Goal: Find specific page/section: Find specific page/section

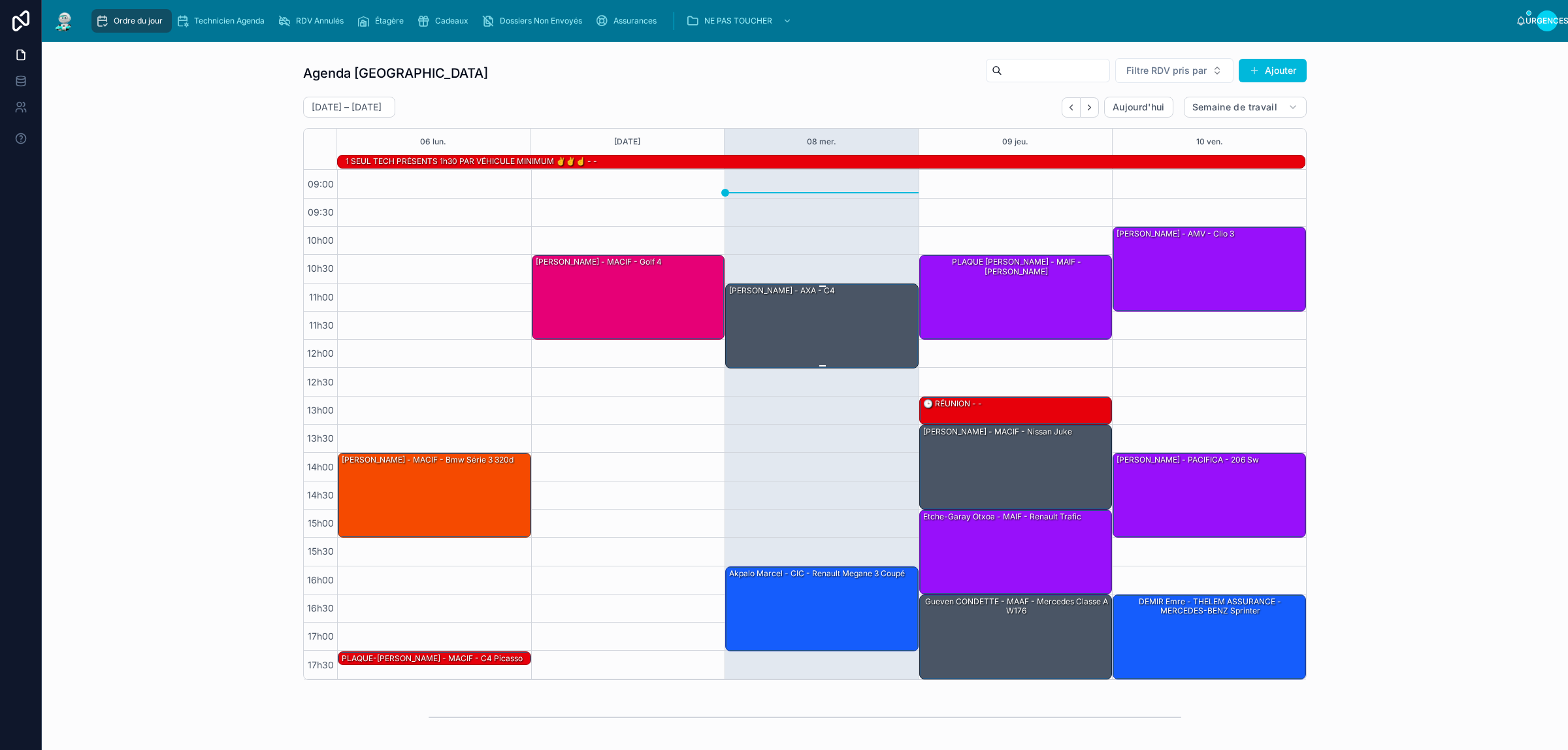
click at [822, 335] on div "[PERSON_NAME] - AXA - C4" at bounding box center [822, 325] width 190 height 82
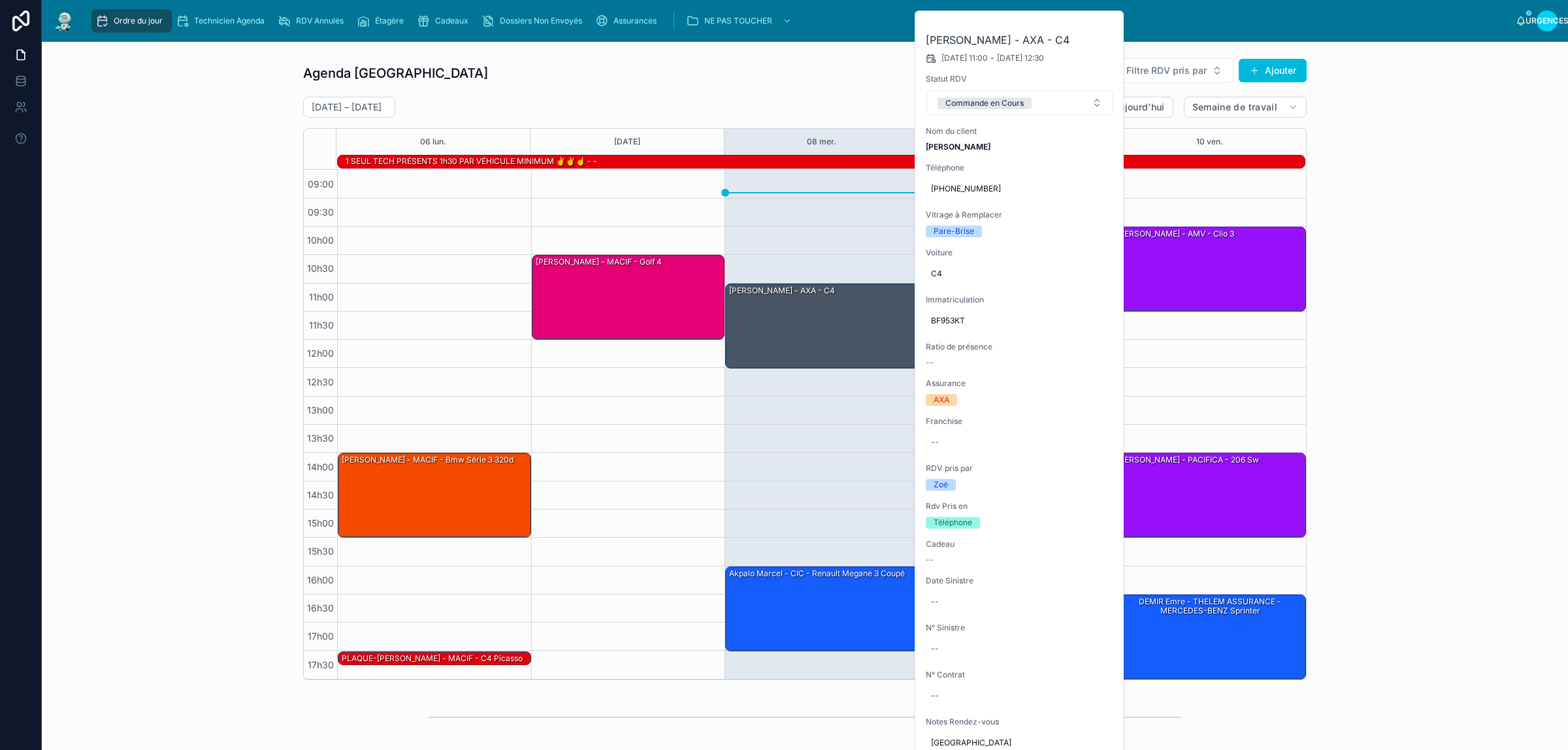
click at [1050, 99] on button "Commande en Cours" at bounding box center [1020, 102] width 187 height 25
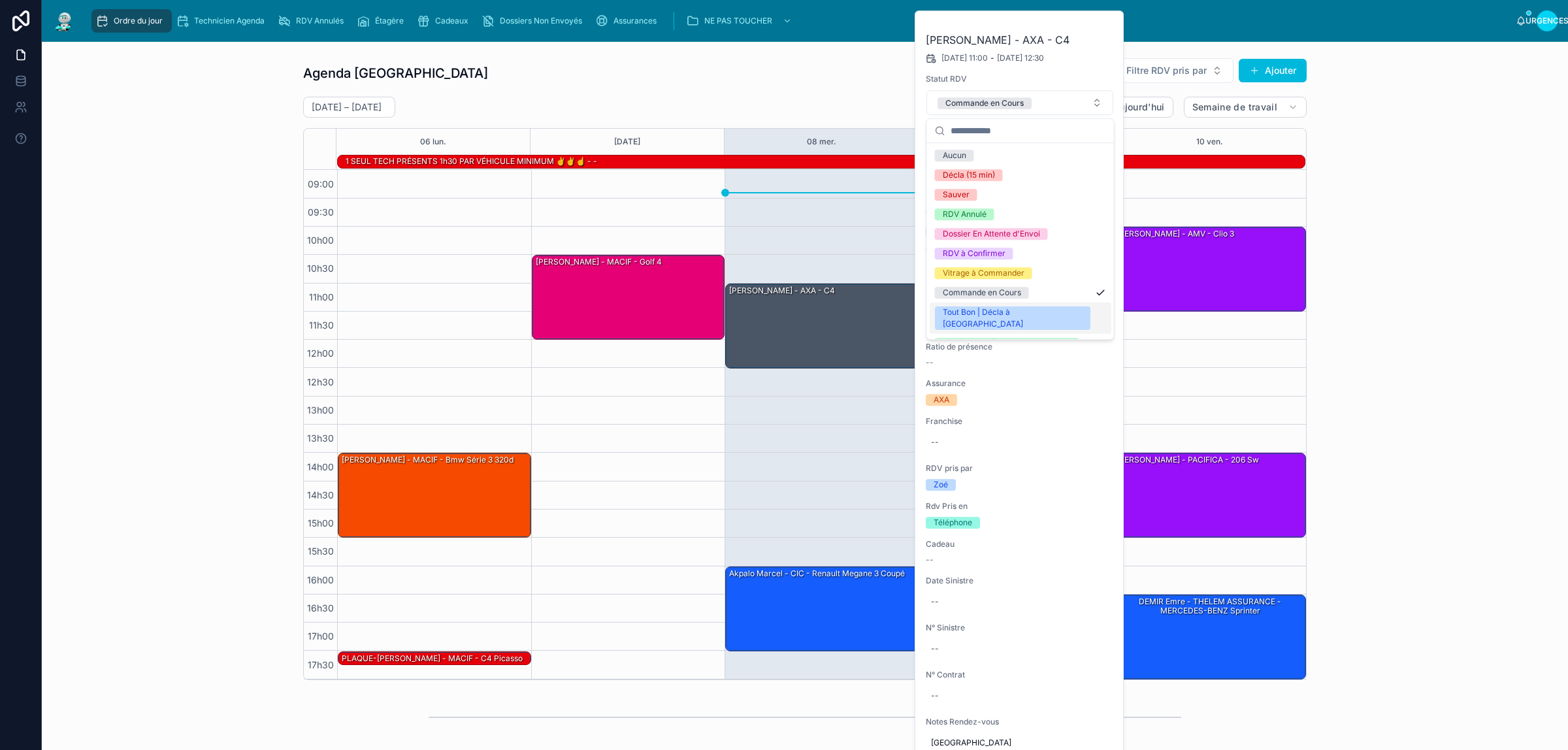
click at [1010, 309] on font "Tout Bon | Décla à [GEOGRAPHIC_DATA]" at bounding box center [983, 317] width 80 height 21
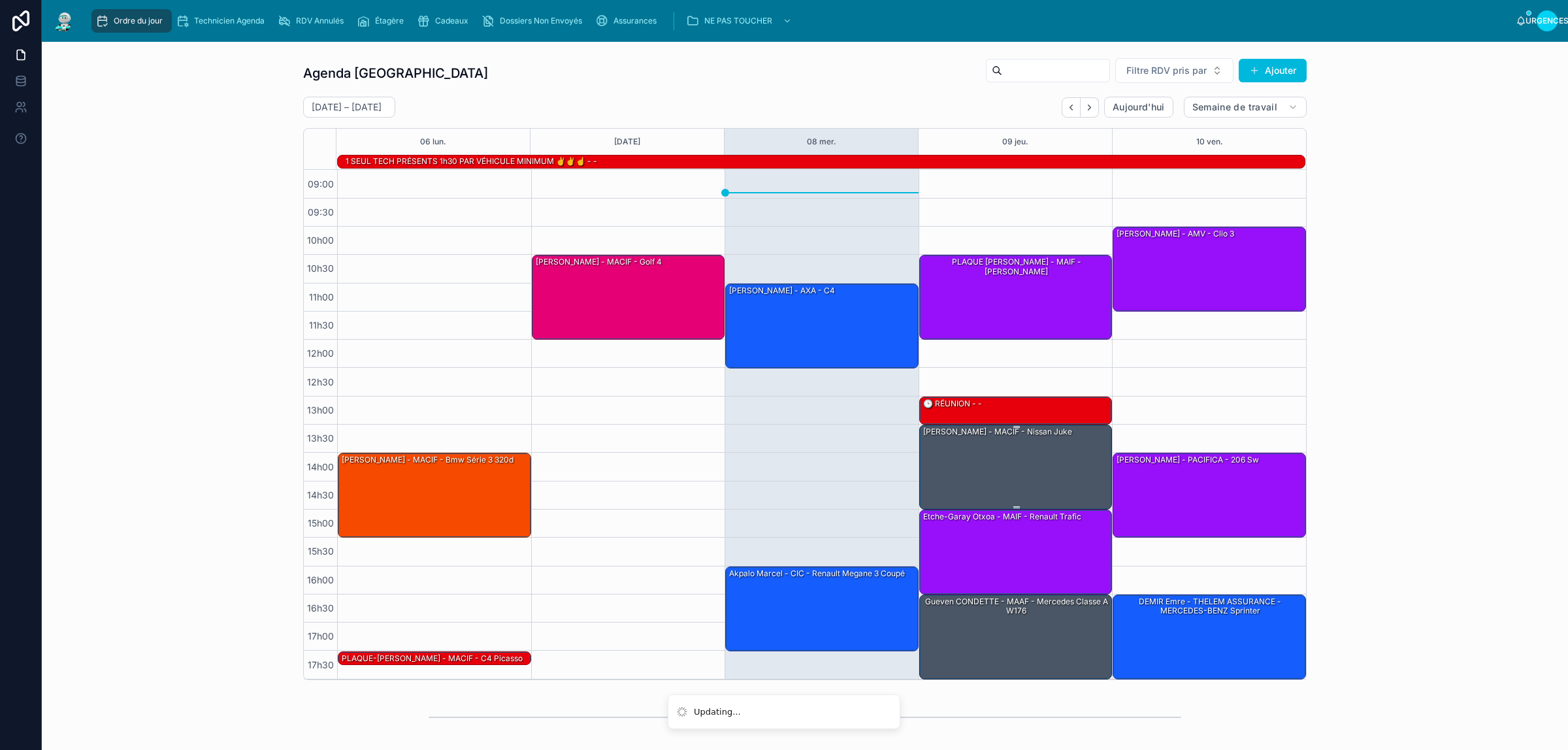
click at [1006, 460] on div "[PERSON_NAME] - MACIF - Nissan juke" at bounding box center [1016, 467] width 190 height 82
click at [1248, 119] on div "[DATE] – [DATE] [DATE] Work week 06 [DATE] mer. 09 jeu. 10 ven. 1 SEUL TECH PRÉ…" at bounding box center [805, 388] width 1003 height 584
click at [1044, 455] on div "[PERSON_NAME] - MACIF - Nissan juke" at bounding box center [1016, 467] width 190 height 82
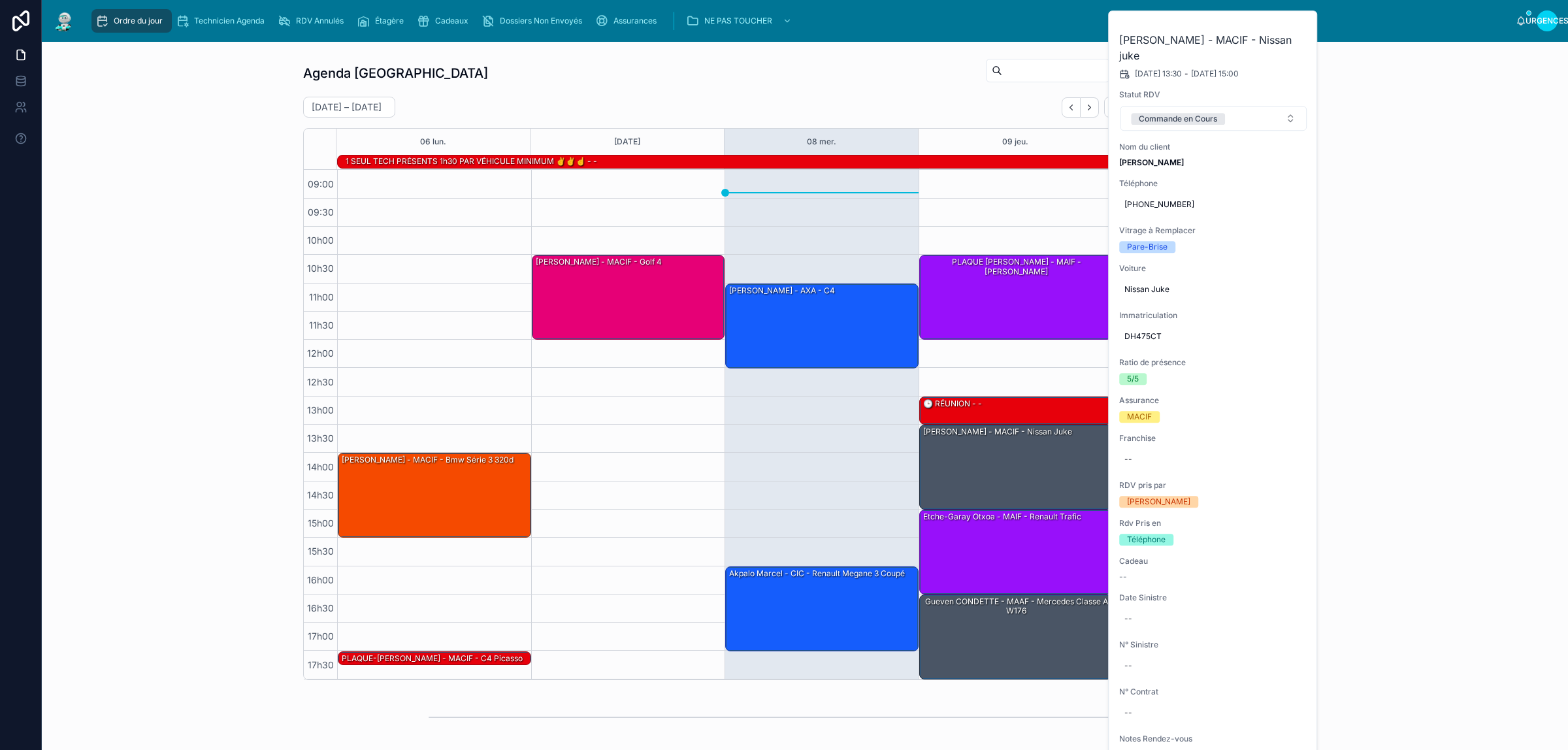
click at [1246, 112] on button "Commande en Cours" at bounding box center [1213, 118] width 187 height 25
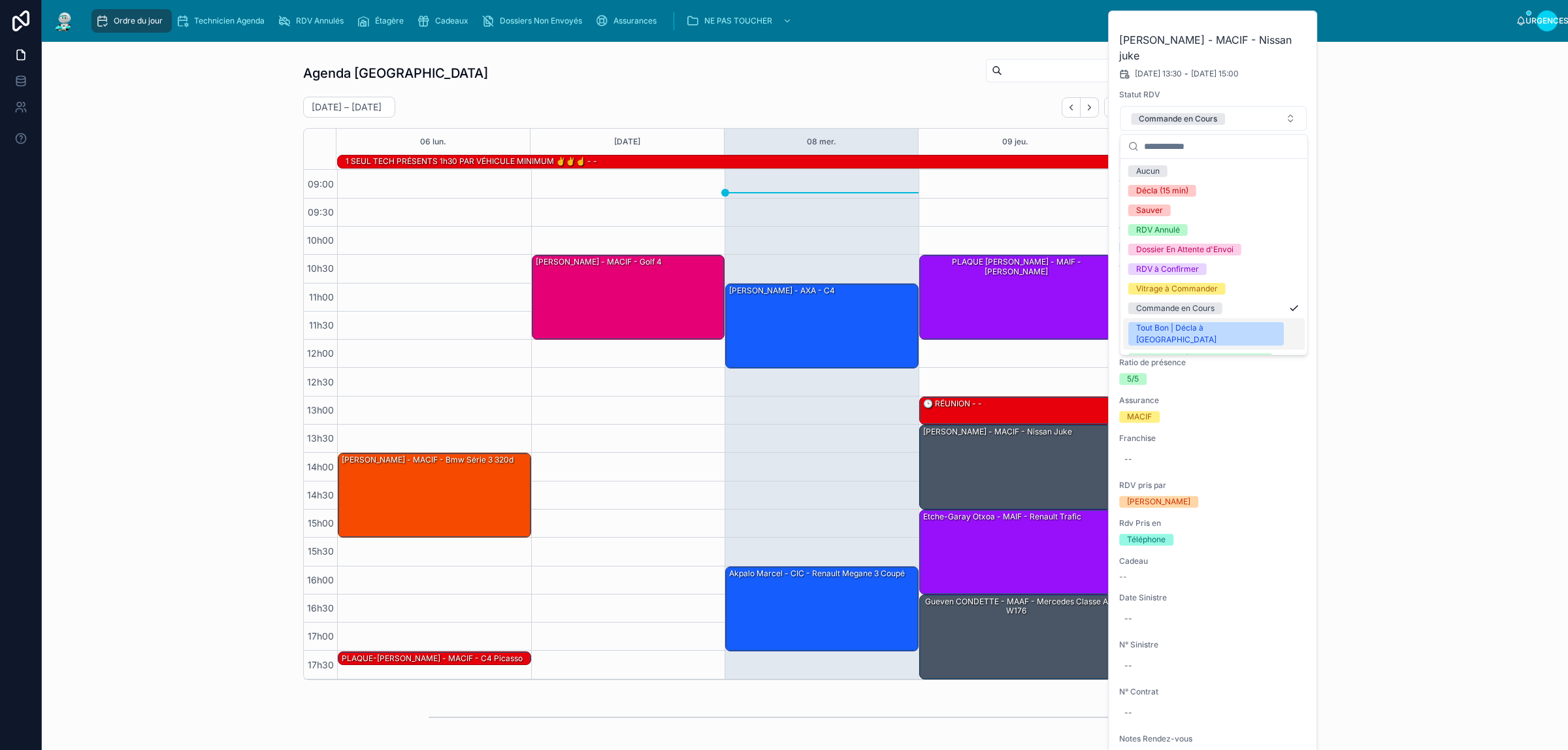
click at [1207, 330] on font "Tout Bon | Décla à [GEOGRAPHIC_DATA]" at bounding box center [1176, 334] width 80 height 21
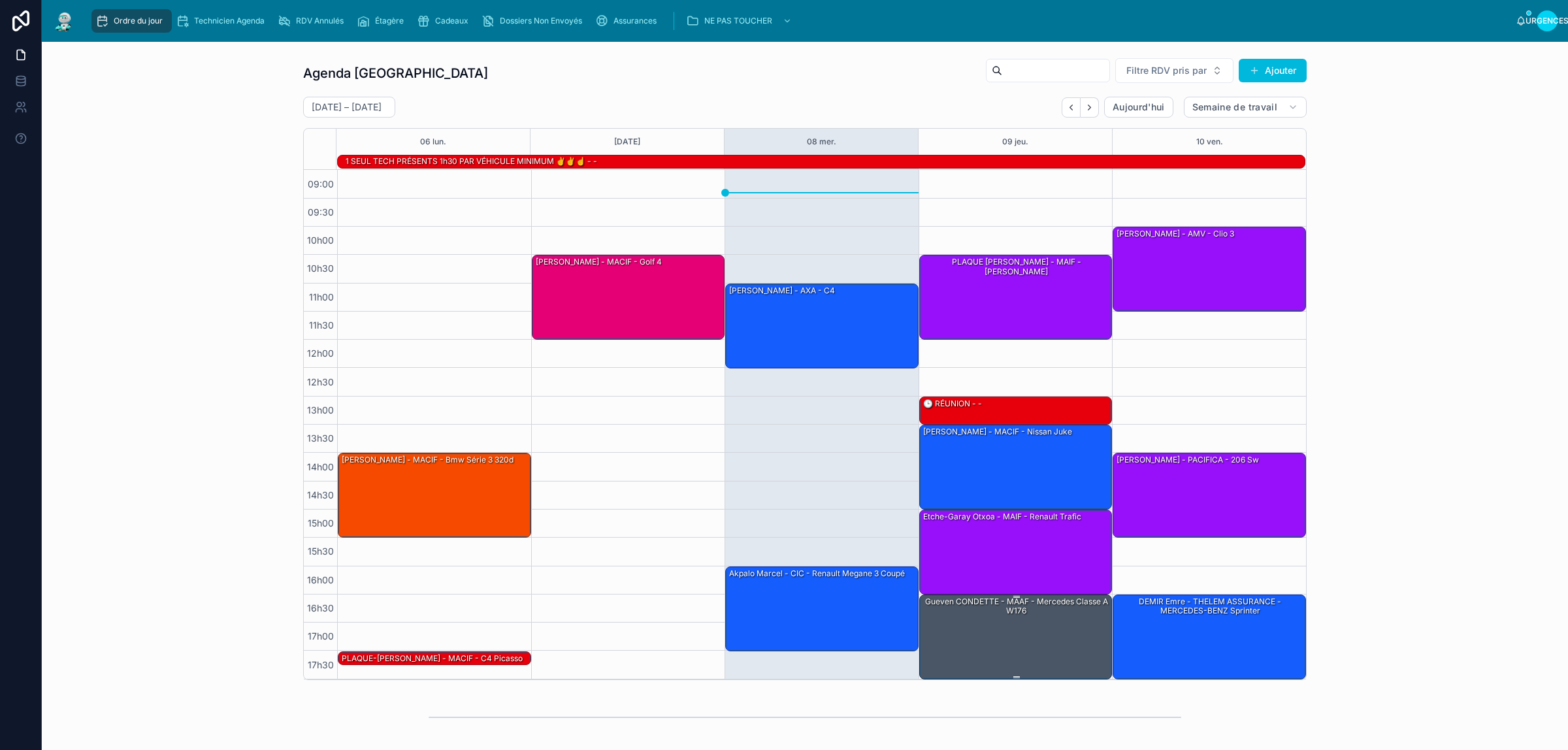
click at [1001, 644] on div "Gueven CONDETTE - MAAF - Mercedes classe a w176" at bounding box center [1016, 636] width 190 height 82
click at [1258, 118] on button "Work week" at bounding box center [1263, 107] width 88 height 21
click at [1141, 141] on div "10 ven." at bounding box center [1209, 141] width 193 height 26
click at [998, 651] on div "Gueven CONDETTE - MAAF - Mercedes classe a w176" at bounding box center [1016, 636] width 190 height 82
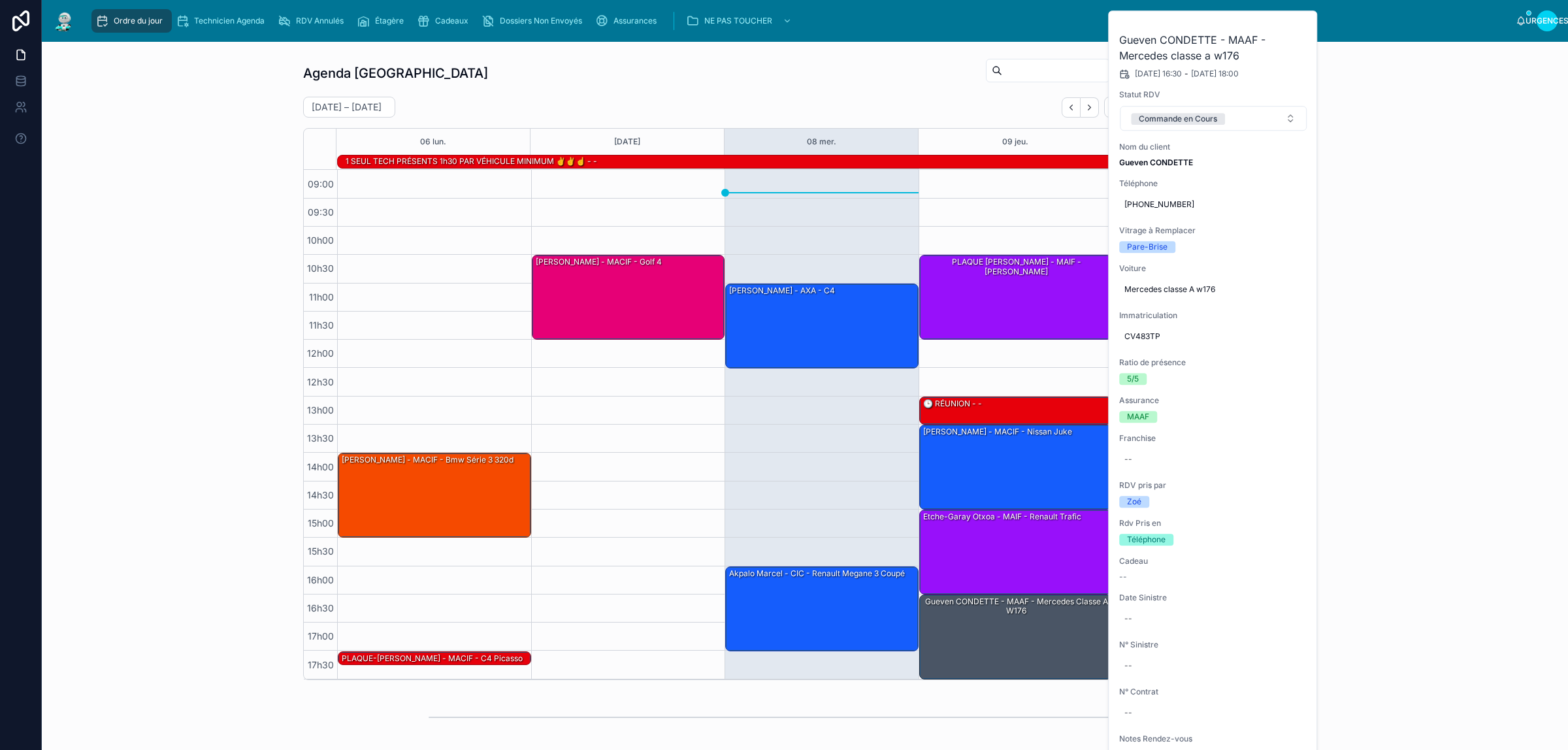
click at [1241, 119] on button "Commande en Cours" at bounding box center [1213, 118] width 187 height 25
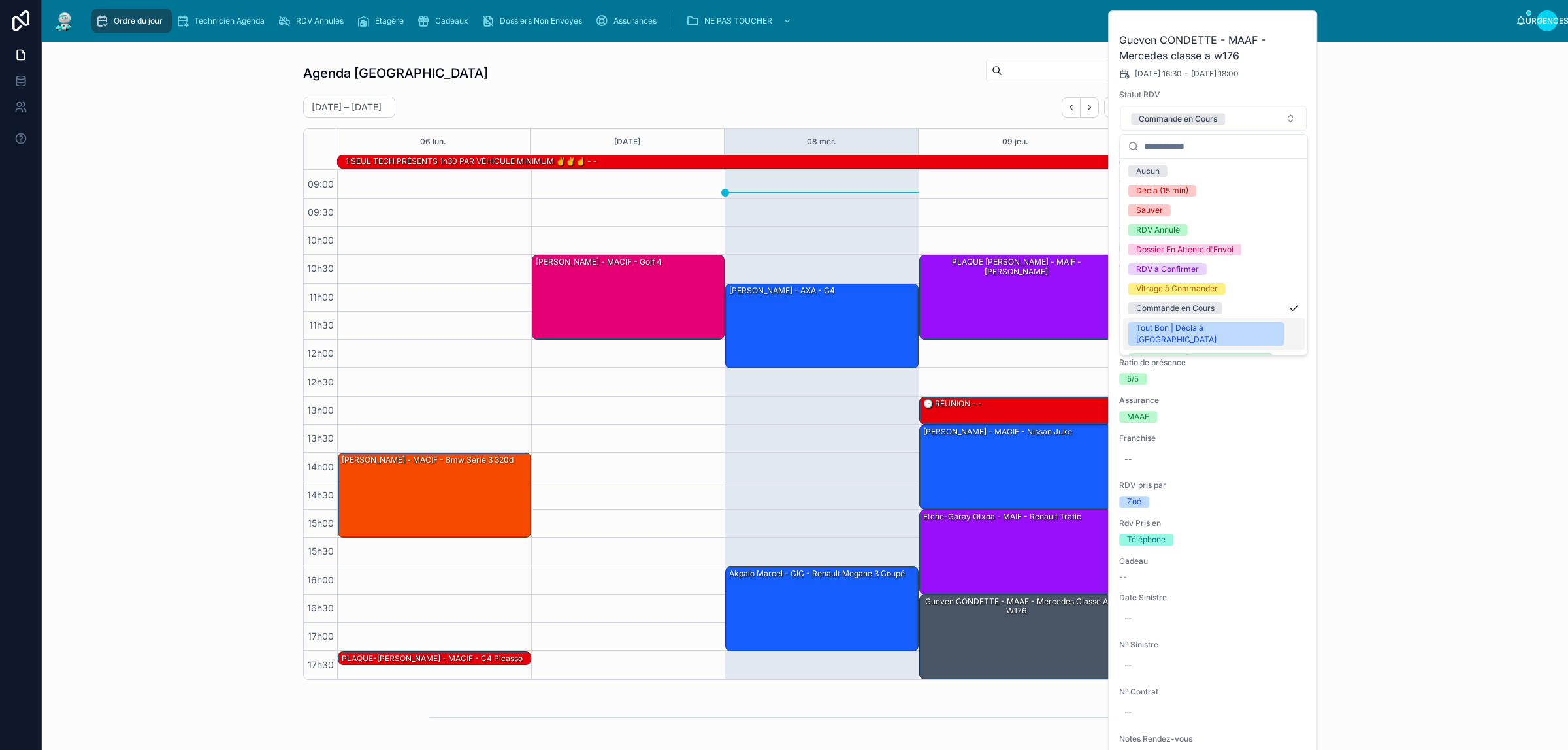
click at [1203, 325] on font "Tout Bon | Décla à [GEOGRAPHIC_DATA]" at bounding box center [1176, 334] width 80 height 21
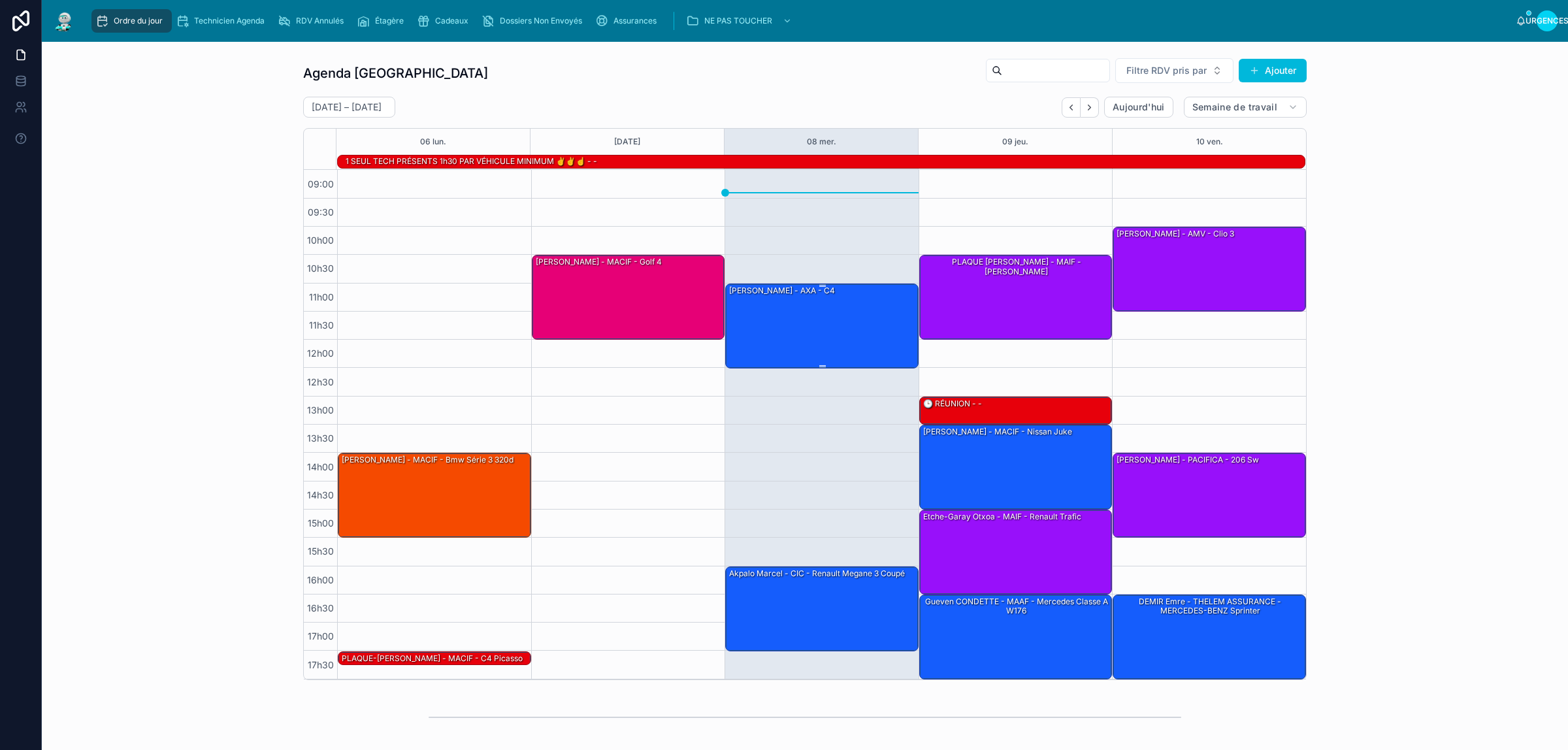
click at [828, 319] on div "[PERSON_NAME] - AXA - C4" at bounding box center [822, 325] width 190 height 82
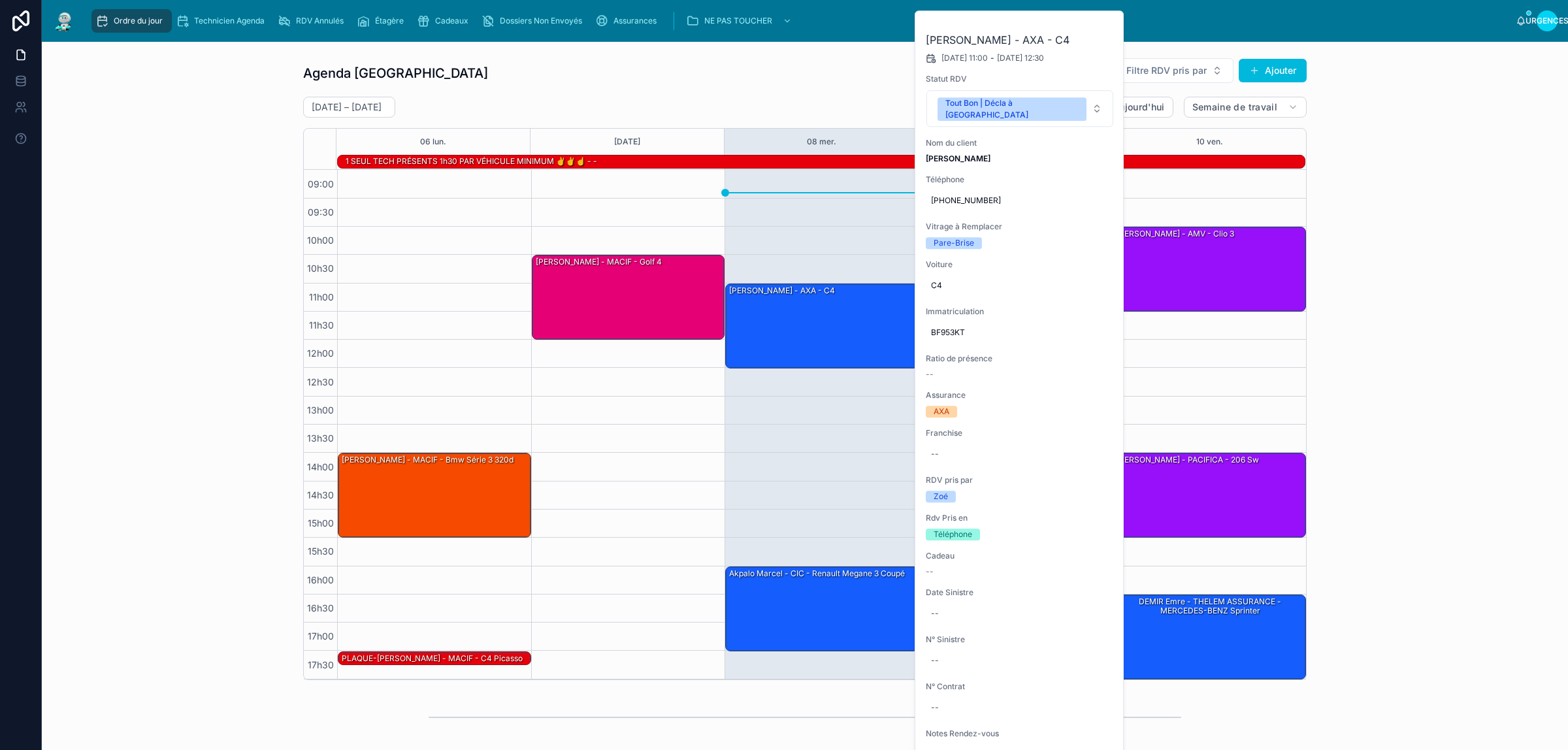
click at [127, 87] on div "Agenda Rennes Filtre RDV pris par Ajouter [DATE] – [DATE] [DATE] Semaine de tra…" at bounding box center [805, 369] width 1506 height 634
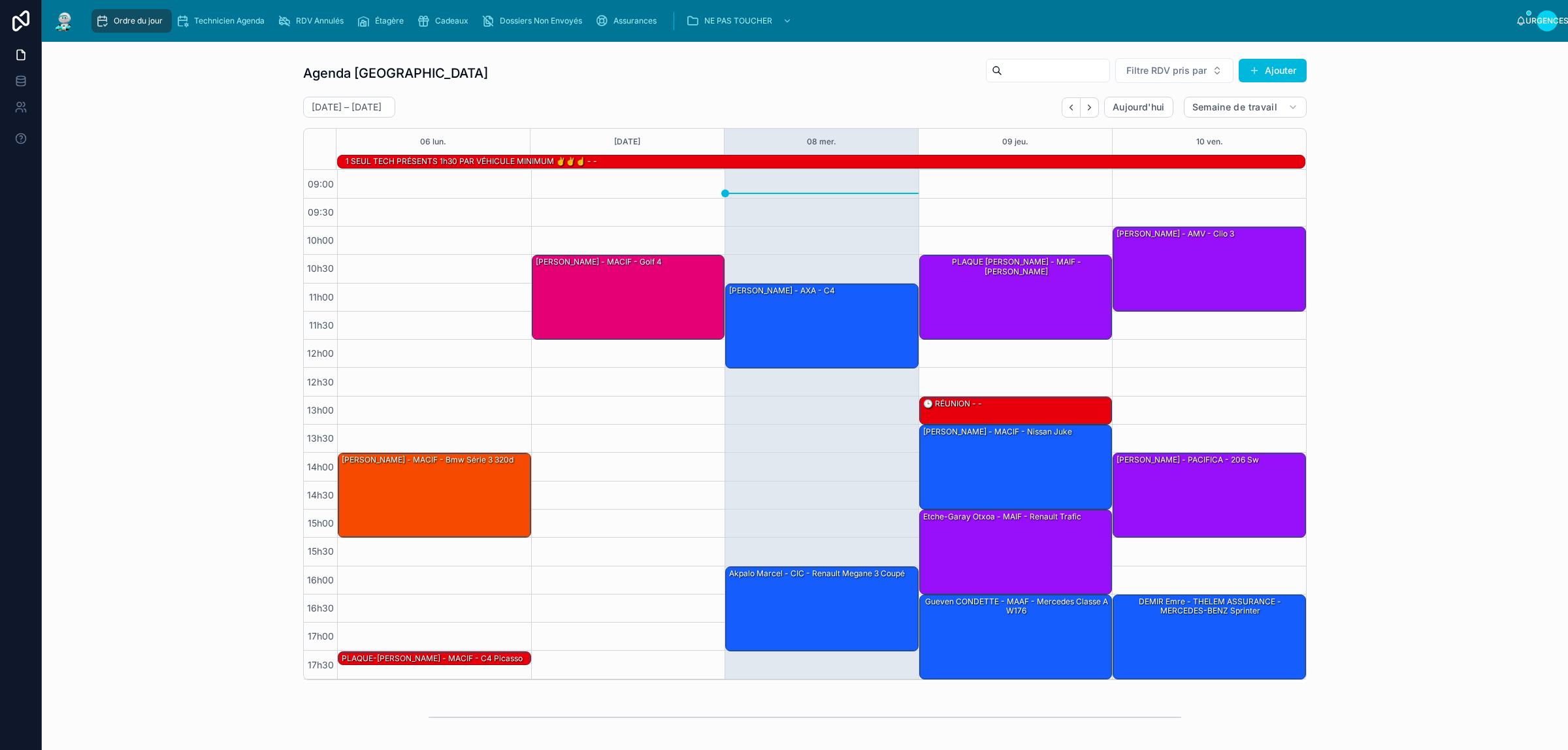
click at [212, 134] on div "Agenda Rennes Filtre RDV pris par Ajouter [DATE] – [DATE] [DATE] Semaine de tra…" at bounding box center [805, 369] width 1506 height 634
click at [187, 103] on div "Agenda Rennes Filtre RDV pris par Ajouter [DATE] – [DATE] [DATE] Semaine de tra…" at bounding box center [805, 369] width 1506 height 634
click at [719, 62] on div "Agenda Rennes Filtre RDV pris par [PERSON_NAME]" at bounding box center [805, 73] width 1003 height 31
click at [249, 134] on div "Agenda Rennes Filtre RDV pris par Ajouter [DATE] – [DATE] [DATE] Semaine de tra…" at bounding box center [805, 369] width 1506 height 634
click at [217, 89] on div "Agenda Rennes Filtre RDV pris par Ajouter [DATE] – [DATE] [DATE] Work week 06 […" at bounding box center [805, 369] width 1506 height 634
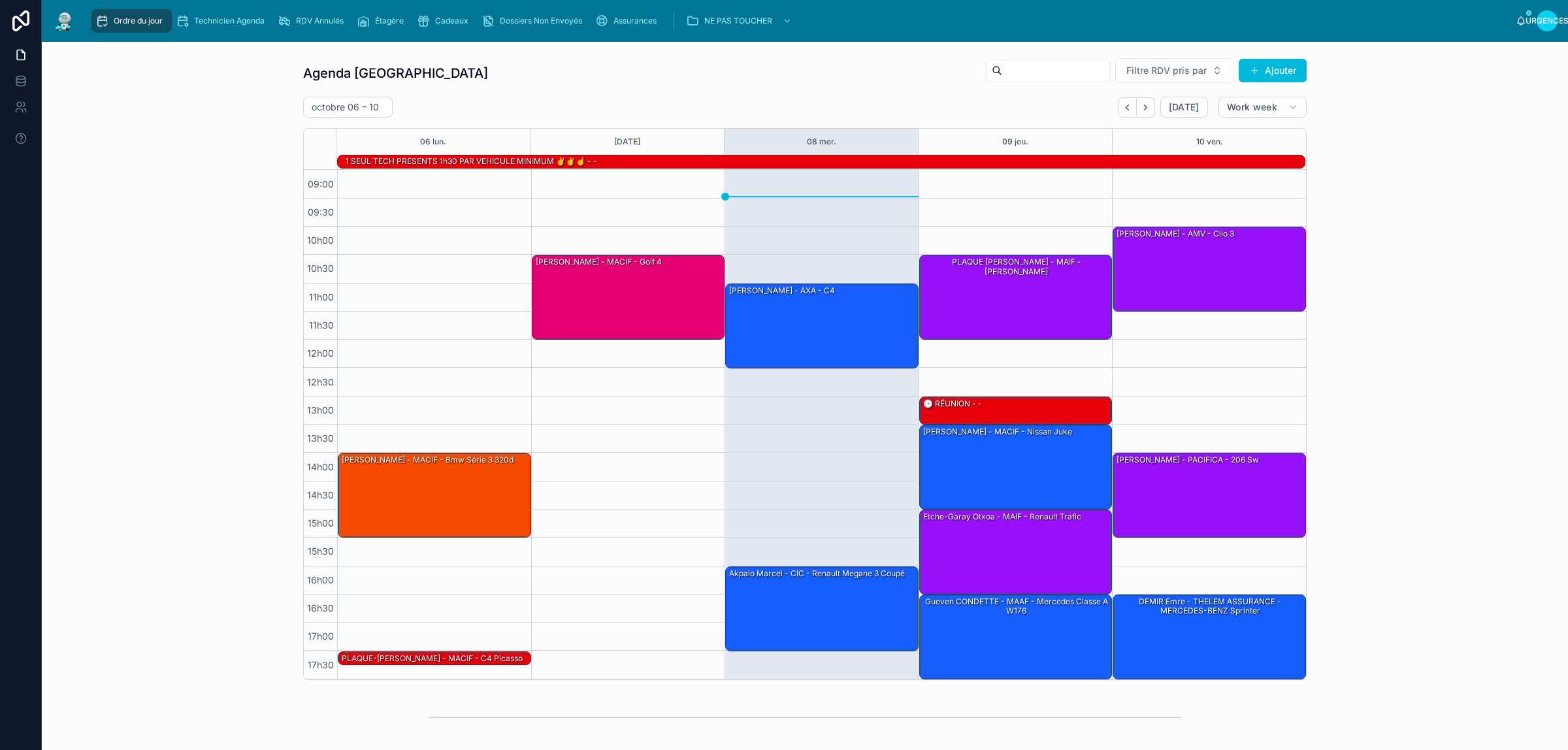
click at [256, 76] on div "Agenda Rennes Filtre RDV pris par Ajouter [DATE] – [DATE] [DATE] Work week 06 […" at bounding box center [805, 369] width 1506 height 634
click at [266, 89] on div "Agenda Rennes Filtre RDV pris par Ajouter [DATE] – [DATE] [DATE] Work week 06 […" at bounding box center [805, 369] width 1506 height 634
click at [260, 89] on div "Agenda Rennes Filtre RDV pris par Ajouter [DATE] – [DATE] [DATE] Work week 06 […" at bounding box center [805, 369] width 1506 height 634
click at [732, 160] on div "1 SEUL TECH PRÉSENTS 1h30 PAR VEHICULE MINIMUM ✌️✌️☝️ - -" at bounding box center [824, 161] width 961 height 12
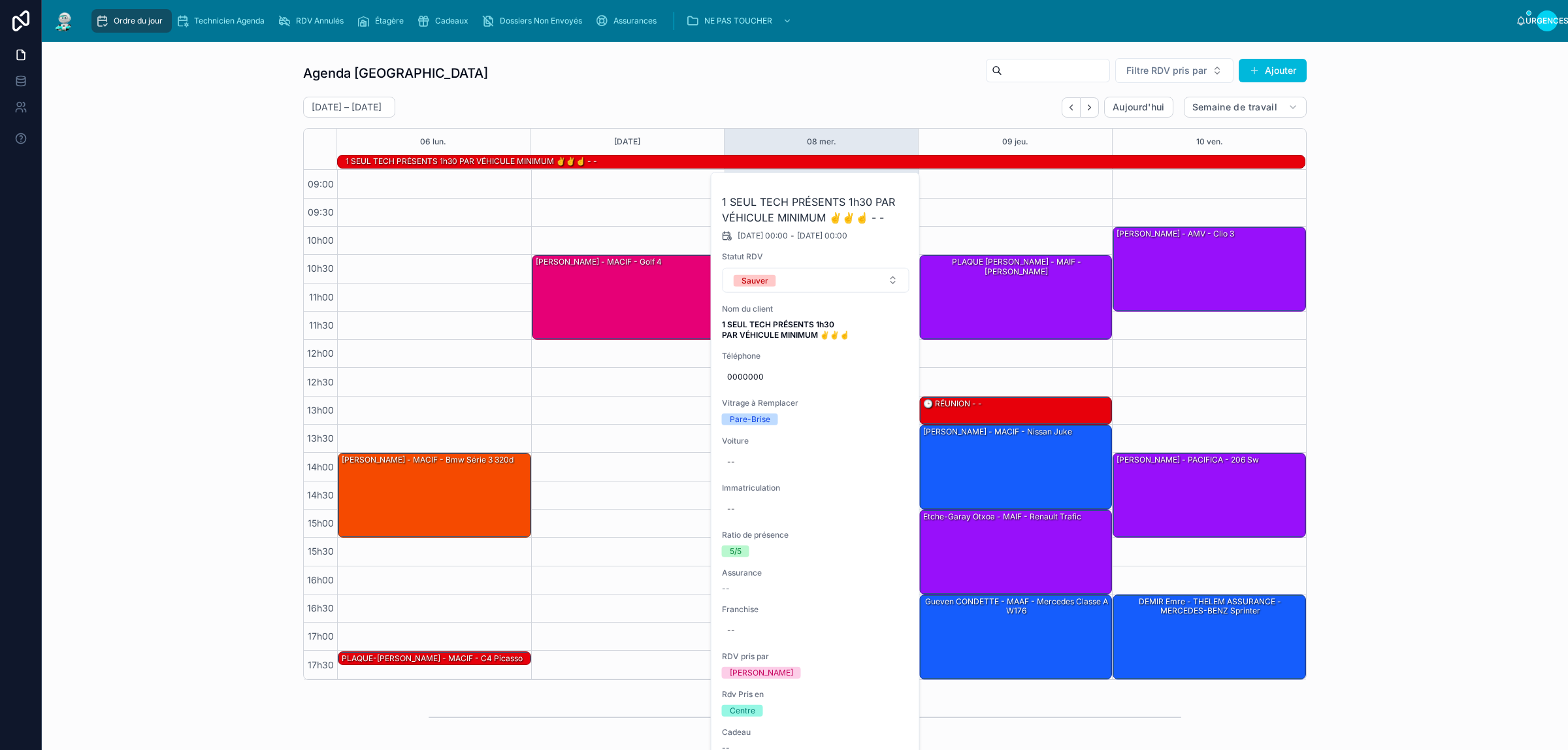
click at [0, 0] on icon at bounding box center [0, 0] width 0 height 0
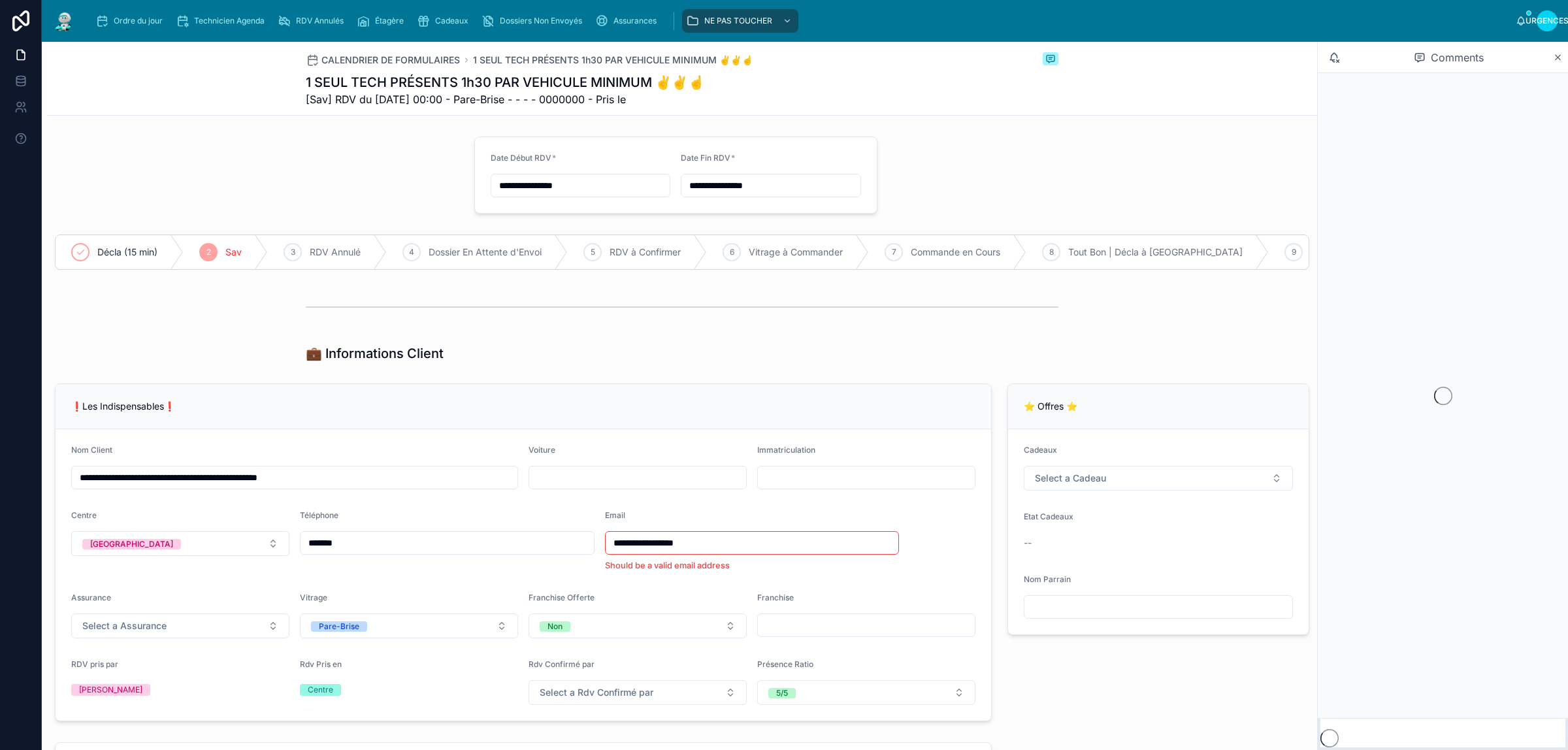
click at [184, 487] on input "**********" at bounding box center [295, 478] width 446 height 18
type input "**********"
click at [254, 322] on div at bounding box center [682, 307] width 1270 height 43
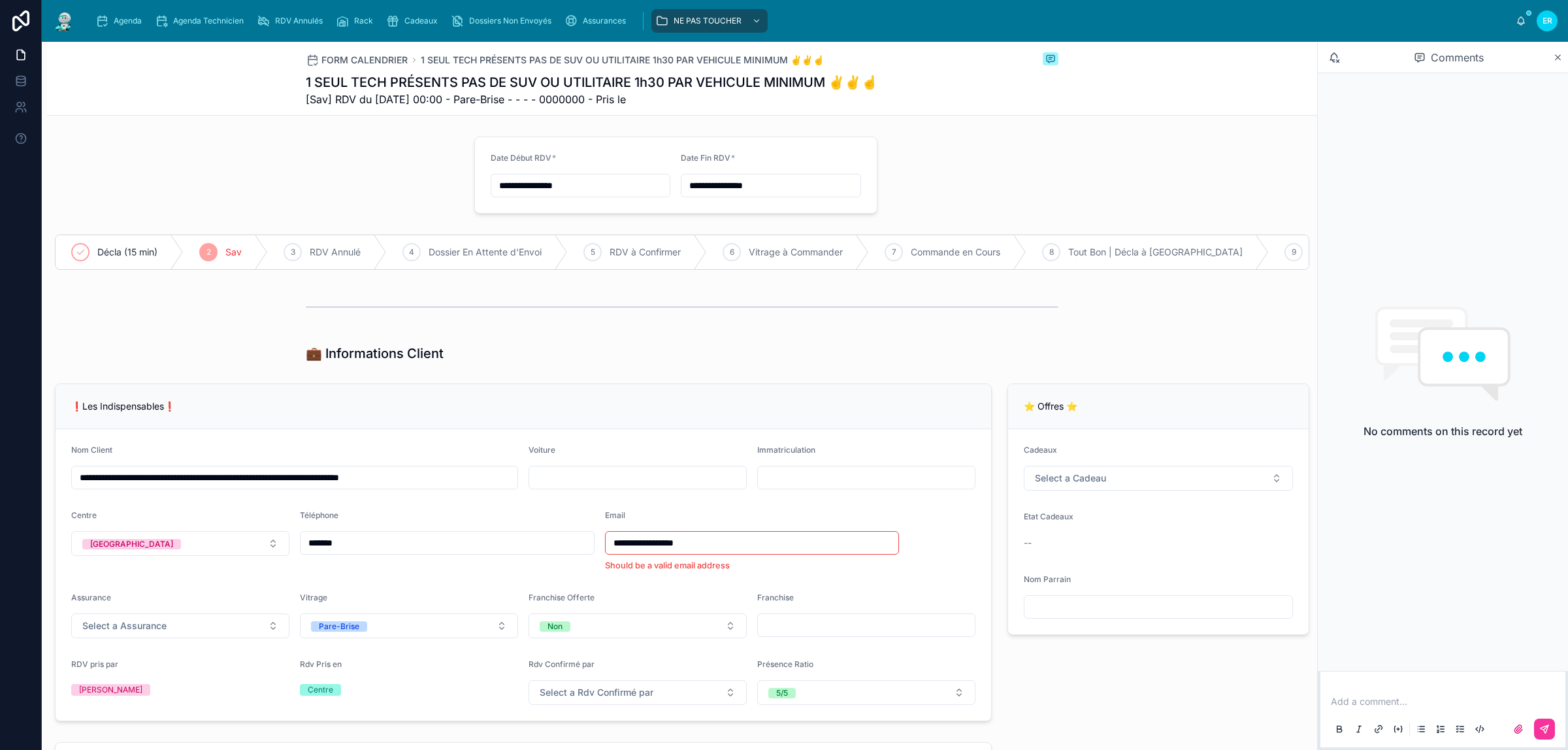
click at [410, 17] on span "Cadeaux" at bounding box center [421, 21] width 33 height 11
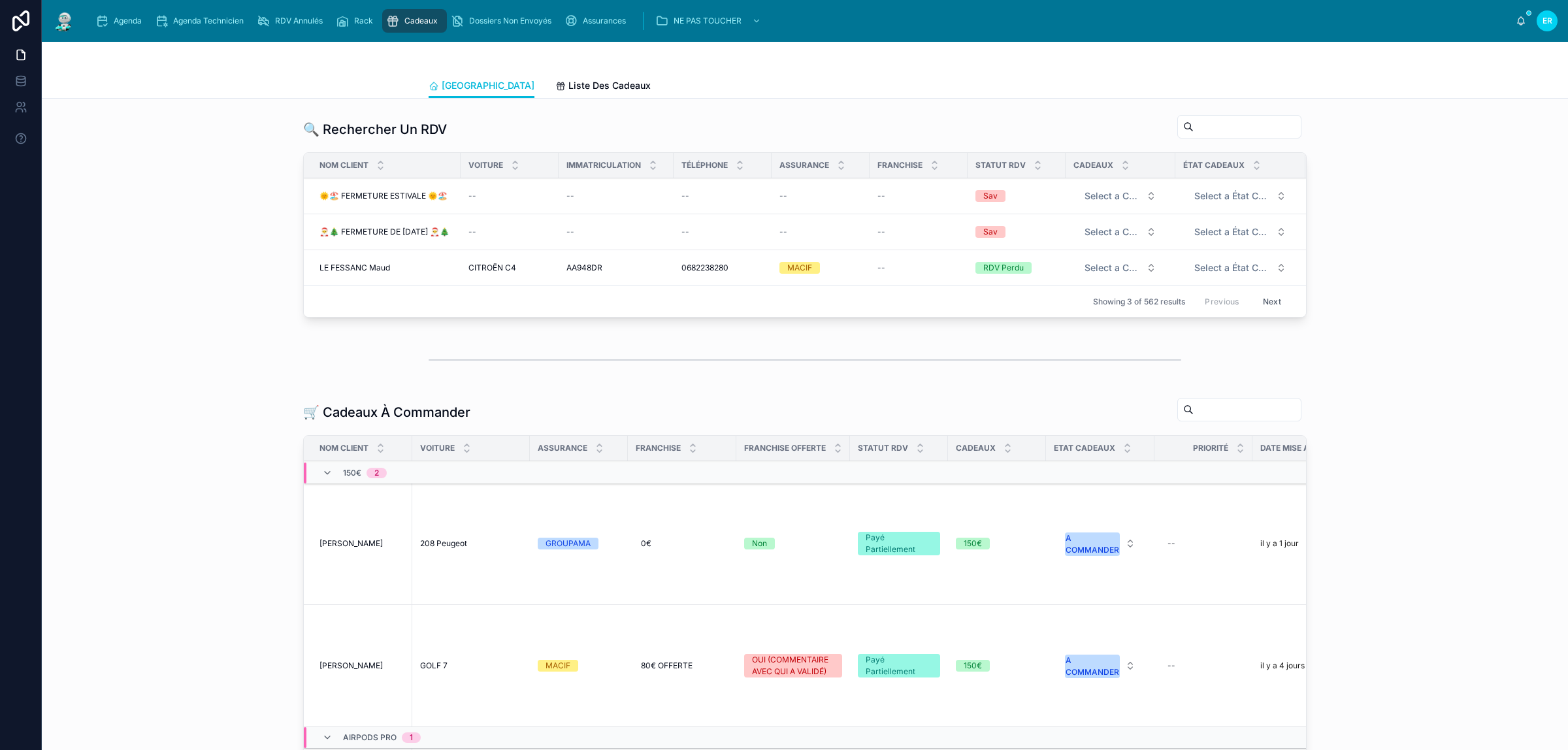
drag, startPoint x: 217, startPoint y: 301, endPoint x: 233, endPoint y: 285, distance: 22.6
click at [227, 295] on div "🔍 Rechercher Un RDV Nom Client Voiture Immatriculation Téléphone Assurance Fran…" at bounding box center [805, 219] width 1506 height 219
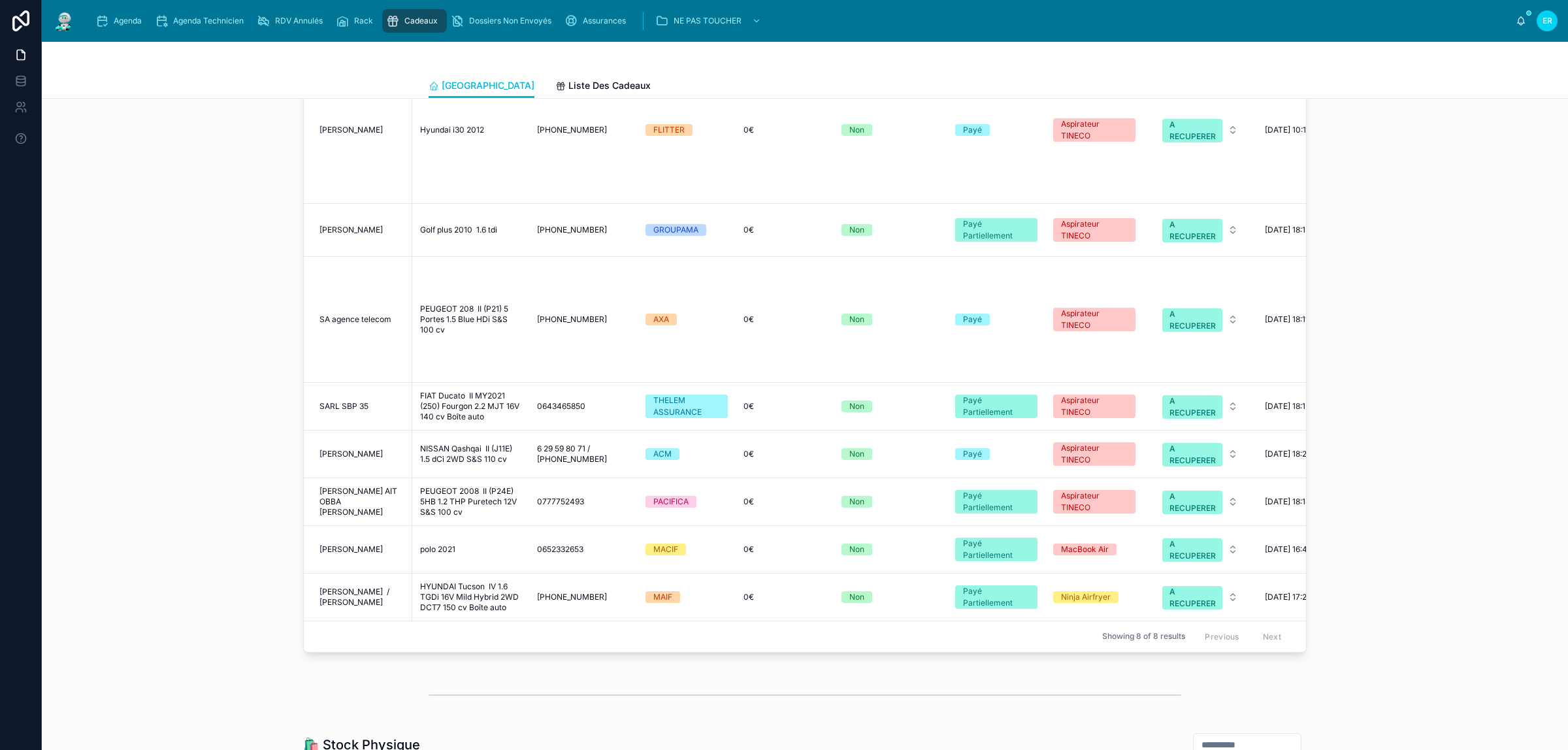
scroll to position [1798, 0]
